Goal: Task Accomplishment & Management: Manage account settings

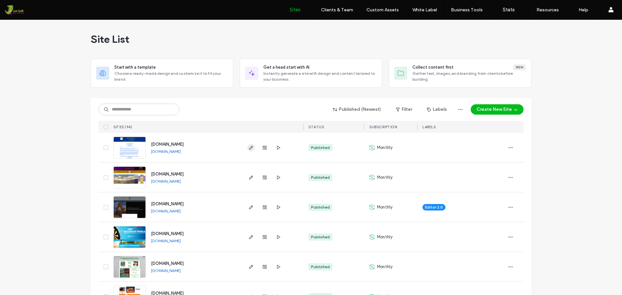
click at [249, 147] on icon "button" at bounding box center [250, 147] width 5 height 5
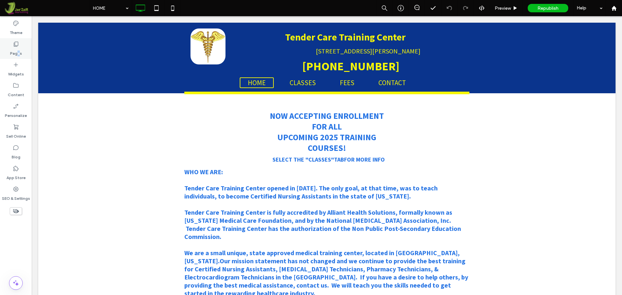
click at [17, 50] on label "Pages" at bounding box center [16, 51] width 12 height 9
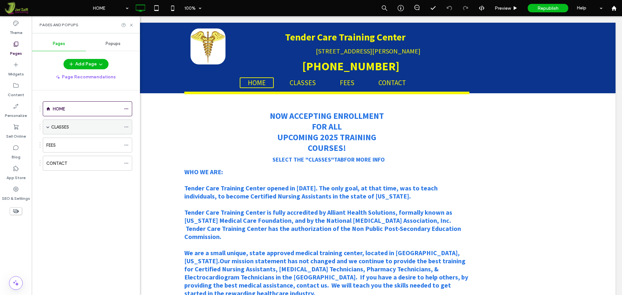
click at [68, 122] on div "CLASSES" at bounding box center [86, 127] width 70 height 14
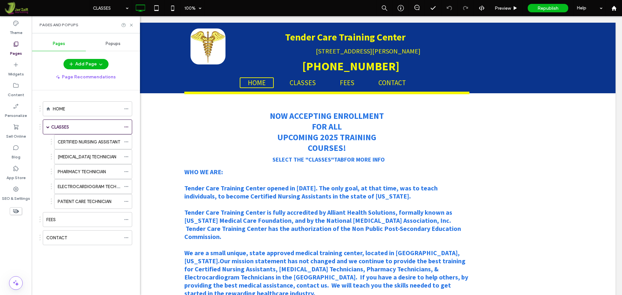
click at [75, 160] on div "CLASSES 100% Preview Republish Help Site Comments Team & Clients Automate new c…" at bounding box center [311, 147] width 622 height 295
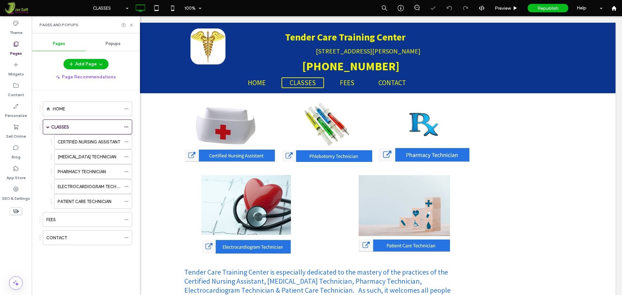
click at [75, 159] on label "[MEDICAL_DATA] TECHNICIAN" at bounding box center [87, 156] width 59 height 11
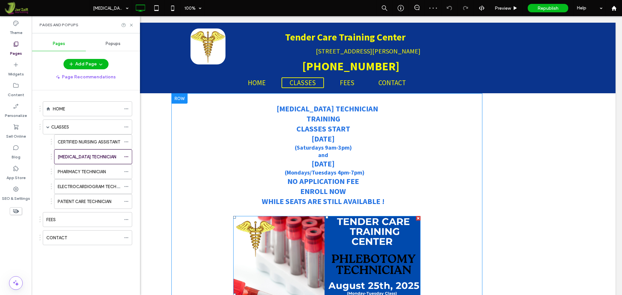
click at [388, 249] on img at bounding box center [326, 294] width 187 height 157
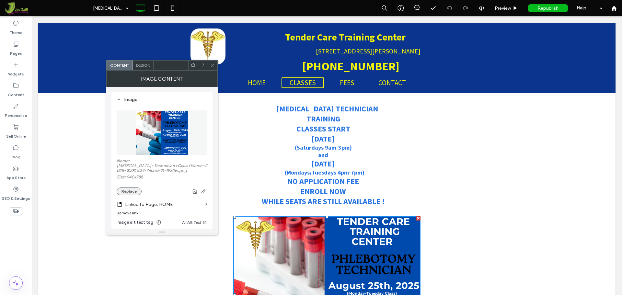
click at [140, 191] on button "Replace" at bounding box center [129, 191] width 25 height 8
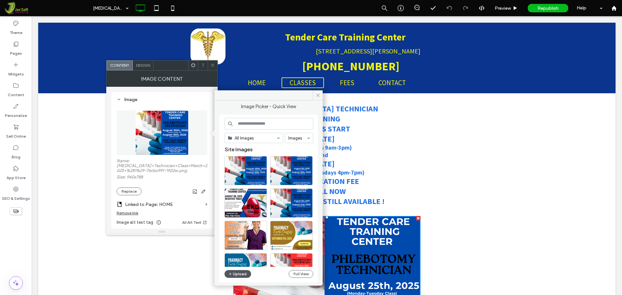
click at [242, 273] on button "Upload" at bounding box center [237, 274] width 27 height 8
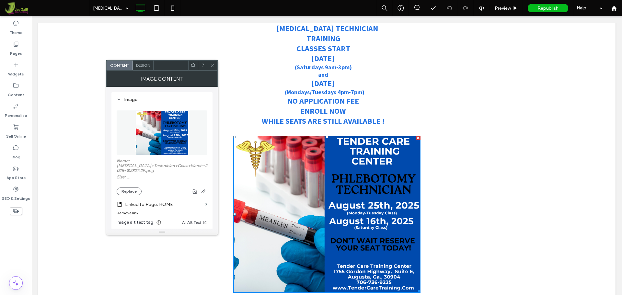
scroll to position [97, 0]
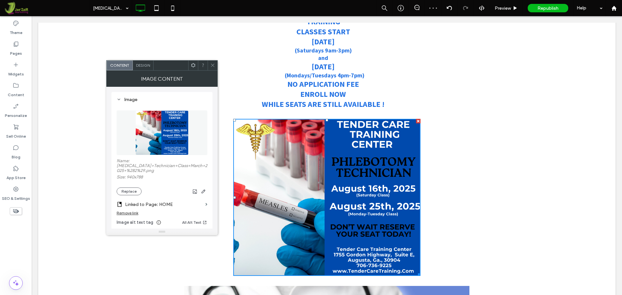
click at [217, 66] on div at bounding box center [213, 66] width 10 height 10
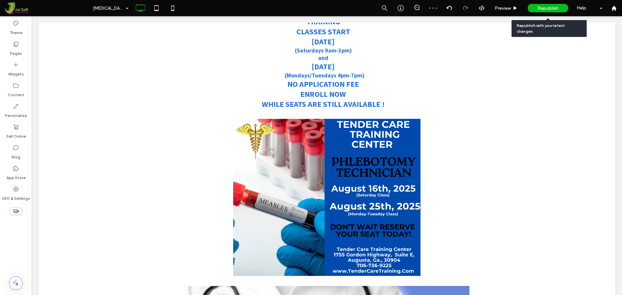
click at [562, 10] on div "Republish" at bounding box center [547, 8] width 40 height 8
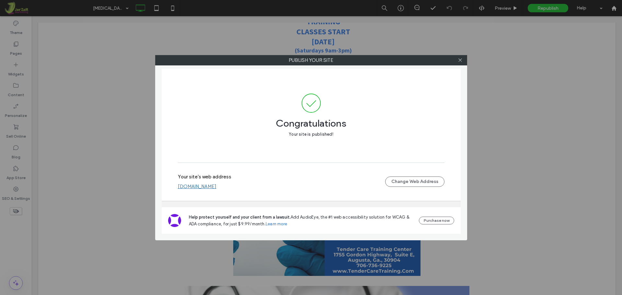
click at [463, 61] on div at bounding box center [460, 60] width 10 height 10
click at [461, 59] on icon at bounding box center [460, 60] width 5 height 5
